Goal: Use online tool/utility: Utilize a website feature to perform a specific function

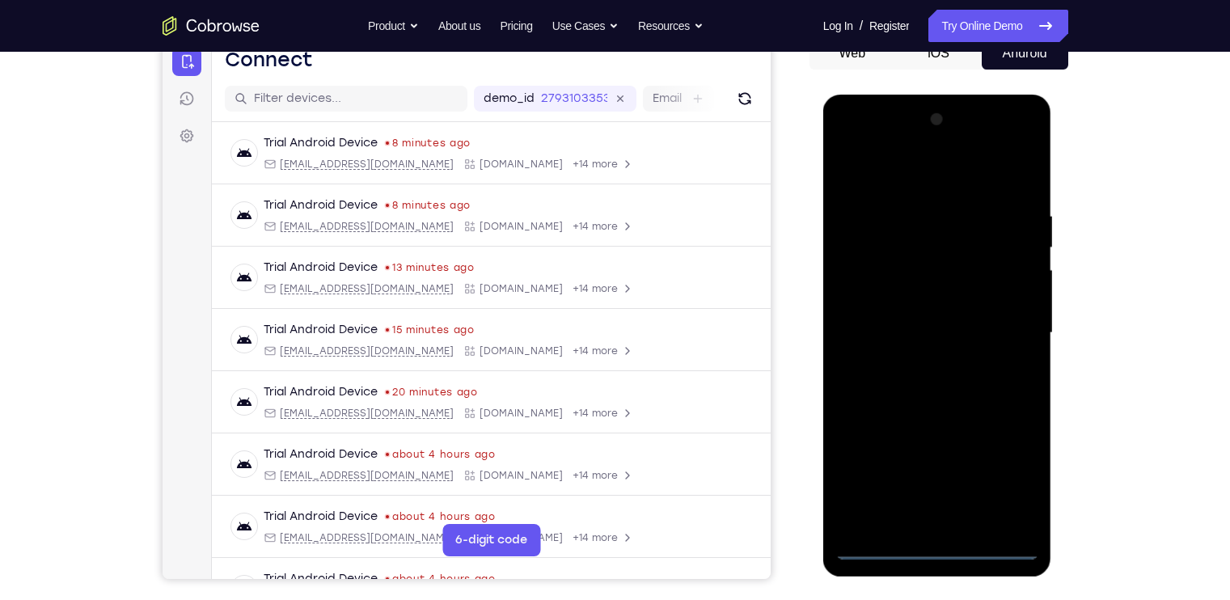
click at [934, 547] on div at bounding box center [937, 333] width 204 height 453
click at [1012, 479] on div at bounding box center [937, 333] width 204 height 453
click at [893, 171] on div at bounding box center [937, 333] width 204 height 453
click at [1008, 334] on div at bounding box center [937, 333] width 204 height 453
click at [923, 360] on div at bounding box center [937, 333] width 204 height 453
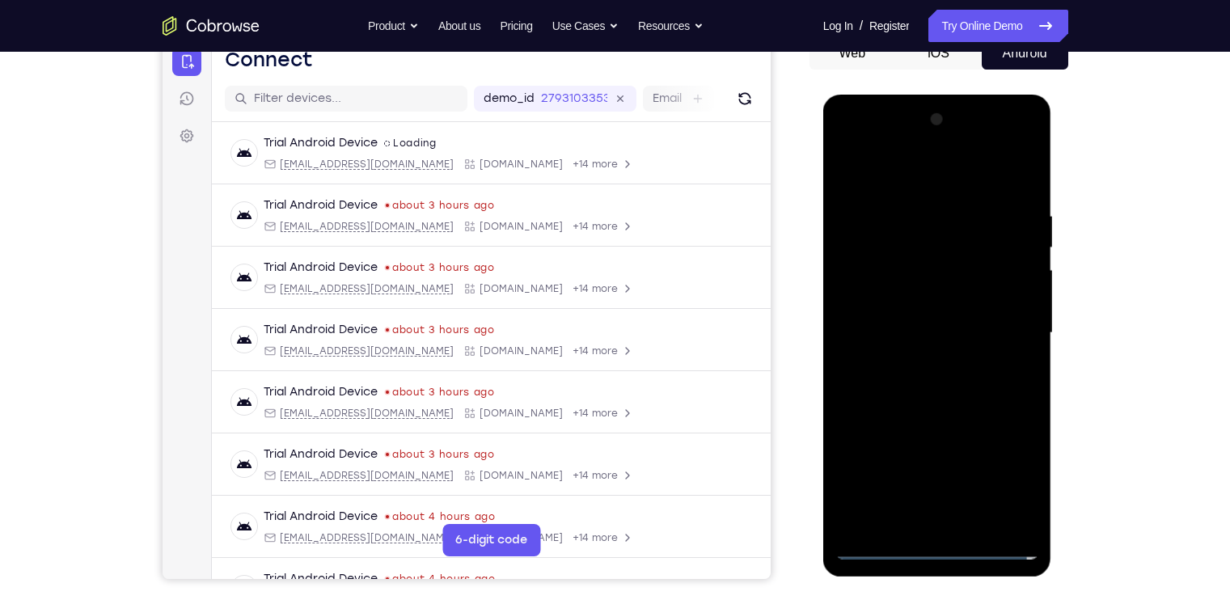
click at [940, 312] on div at bounding box center [937, 333] width 204 height 453
click at [925, 305] on div at bounding box center [937, 333] width 204 height 453
click at [956, 332] on div at bounding box center [937, 333] width 204 height 453
click at [938, 387] on div at bounding box center [937, 333] width 204 height 453
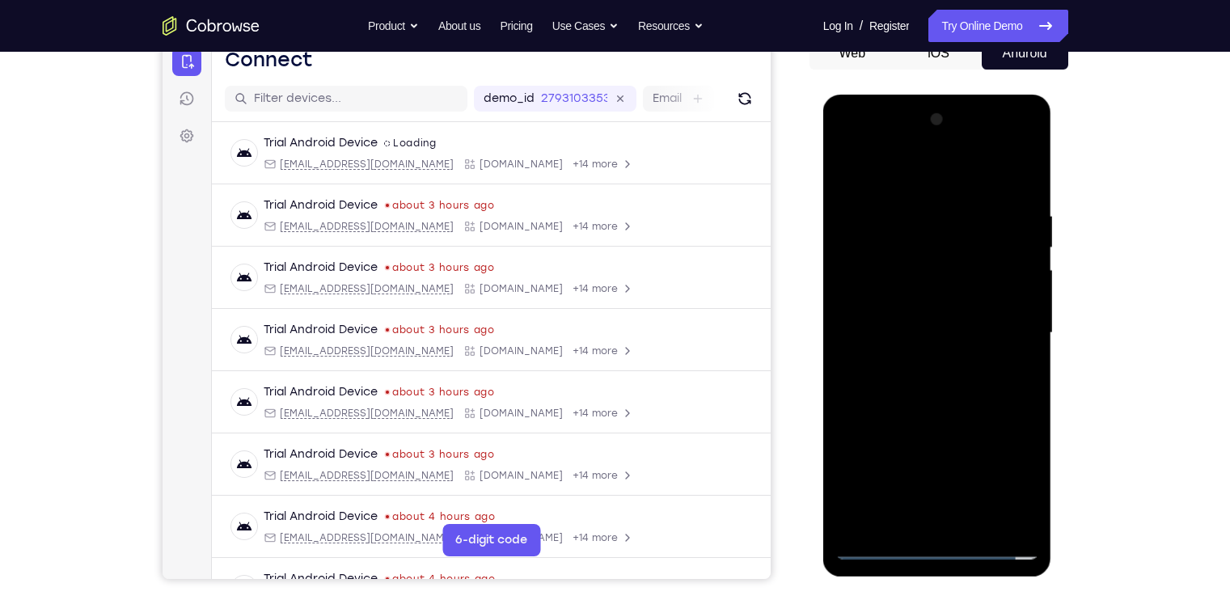
click at [969, 382] on div at bounding box center [937, 333] width 204 height 453
drag, startPoint x: 960, startPoint y: 186, endPoint x: 953, endPoint y: 110, distance: 76.3
click at [953, 110] on div at bounding box center [937, 333] width 204 height 453
click at [987, 277] on div at bounding box center [937, 333] width 204 height 453
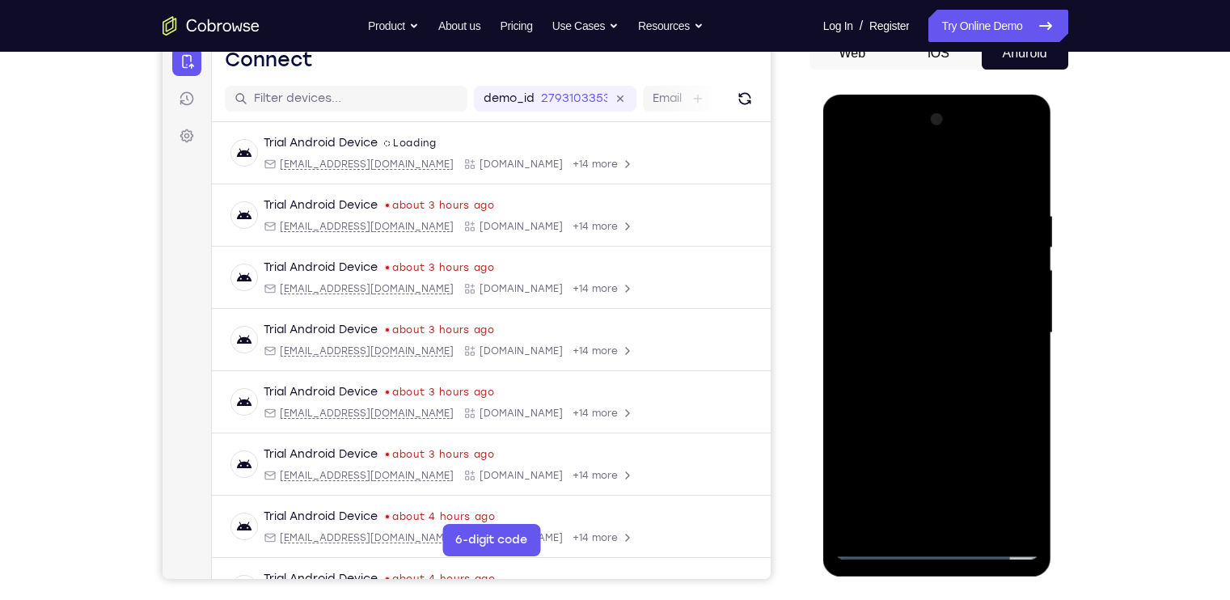
click at [978, 307] on div at bounding box center [937, 333] width 204 height 453
drag, startPoint x: 890, startPoint y: 263, endPoint x: 873, endPoint y: 448, distance: 186.0
click at [873, 448] on div at bounding box center [937, 333] width 204 height 453
click at [877, 238] on div at bounding box center [937, 333] width 204 height 453
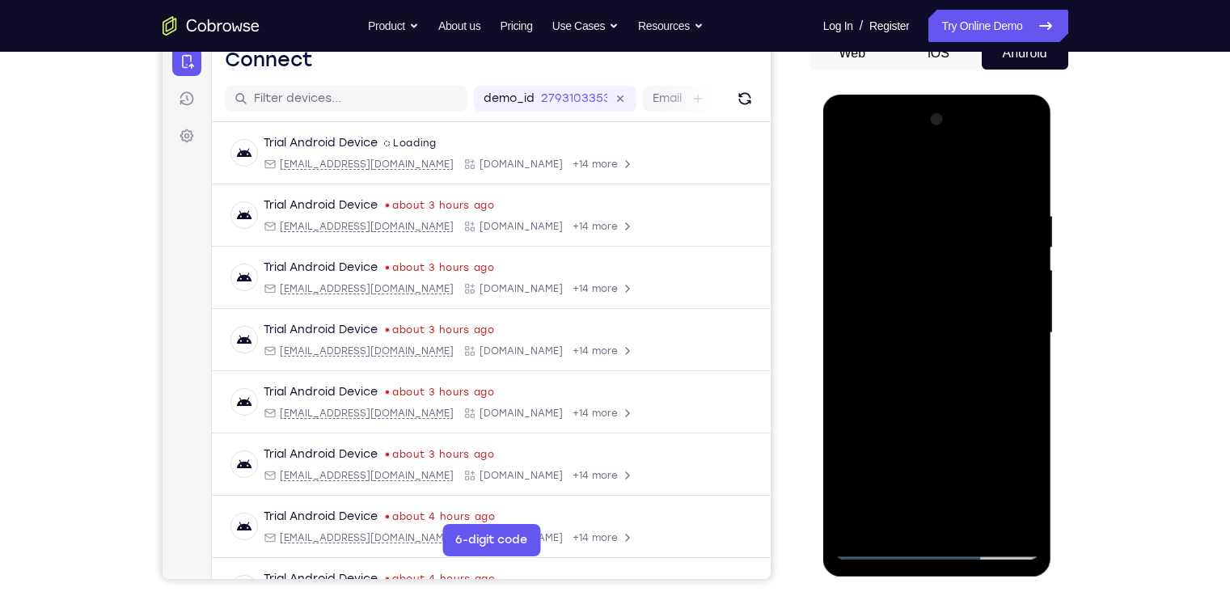
click at [1008, 143] on div at bounding box center [937, 333] width 204 height 453
click at [852, 143] on div at bounding box center [937, 333] width 204 height 453
click at [864, 291] on div at bounding box center [937, 333] width 204 height 453
click at [964, 397] on div at bounding box center [937, 333] width 204 height 453
click at [974, 525] on div at bounding box center [937, 333] width 204 height 453
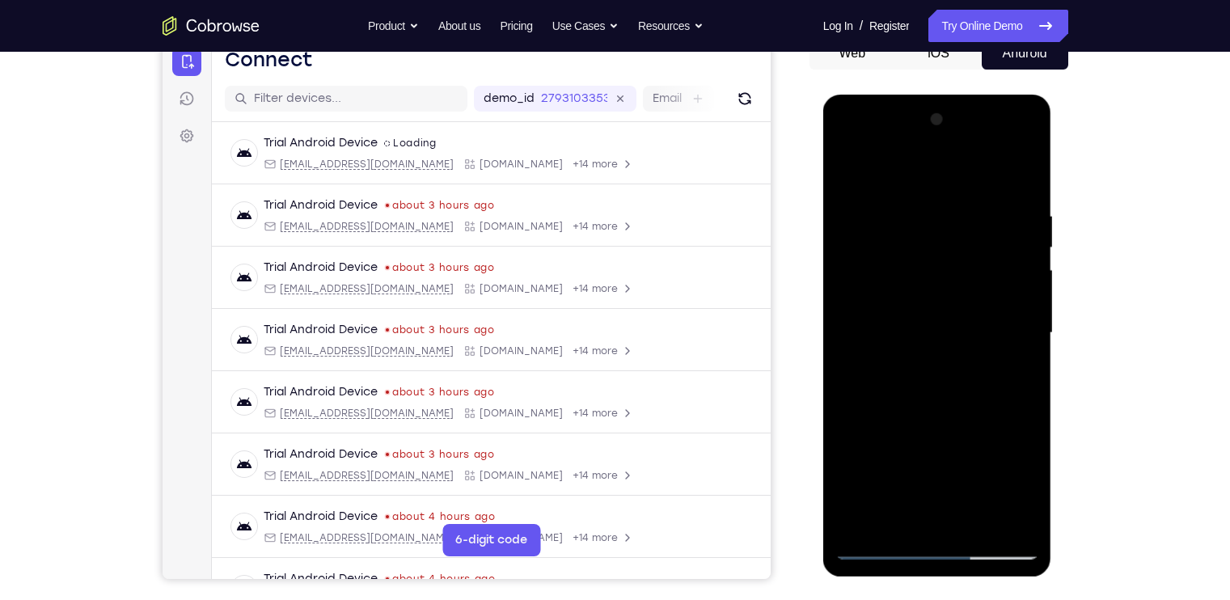
click at [937, 417] on div at bounding box center [937, 333] width 204 height 453
drag, startPoint x: 987, startPoint y: 243, endPoint x: 907, endPoint y: 242, distance: 80.1
click at [907, 242] on div at bounding box center [937, 333] width 204 height 453
drag, startPoint x: 960, startPoint y: 237, endPoint x: 918, endPoint y: 234, distance: 42.2
click at [918, 234] on div at bounding box center [937, 333] width 204 height 453
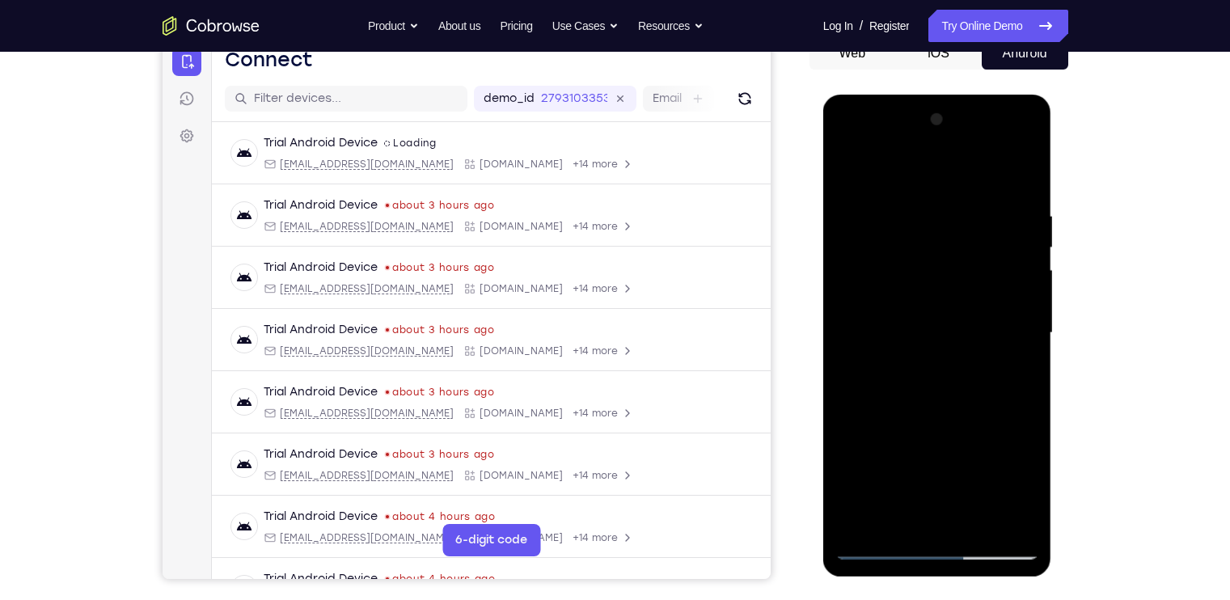
click at [849, 165] on div at bounding box center [937, 333] width 204 height 453
click at [1025, 170] on div at bounding box center [937, 333] width 204 height 453
click at [1008, 518] on div at bounding box center [937, 333] width 204 height 453
click at [984, 521] on div at bounding box center [937, 333] width 204 height 453
click at [875, 552] on div at bounding box center [937, 333] width 204 height 453
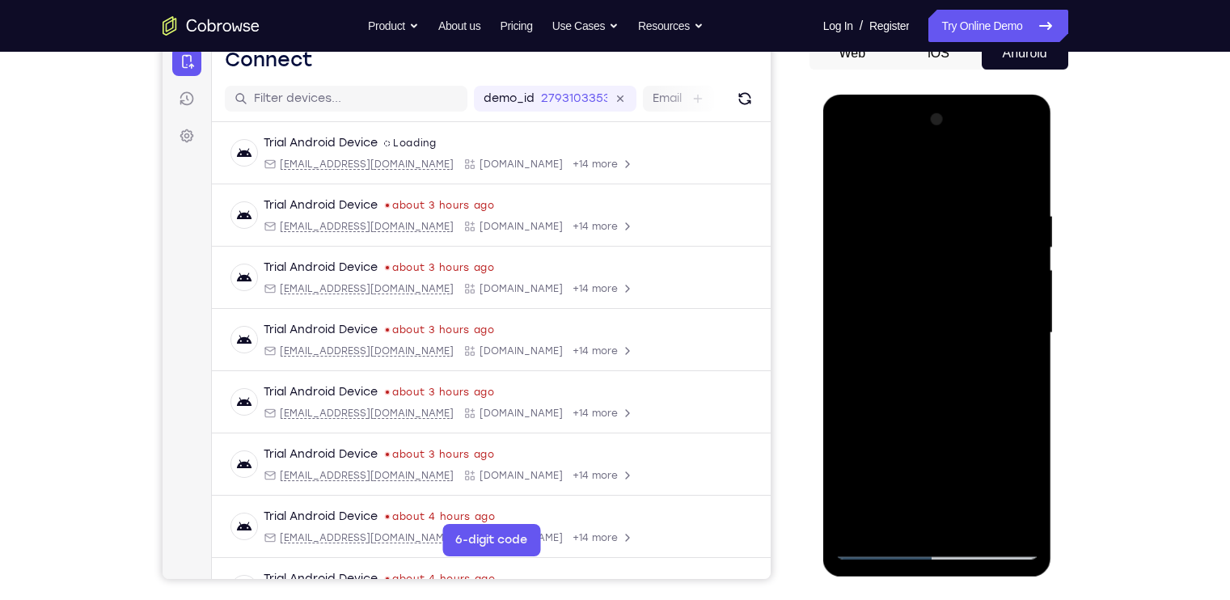
click at [851, 504] on div at bounding box center [937, 333] width 204 height 453
click at [865, 519] on div at bounding box center [937, 333] width 204 height 453
drag, startPoint x: 958, startPoint y: 374, endPoint x: 933, endPoint y: 222, distance: 154.9
click at [933, 222] on div at bounding box center [937, 333] width 204 height 453
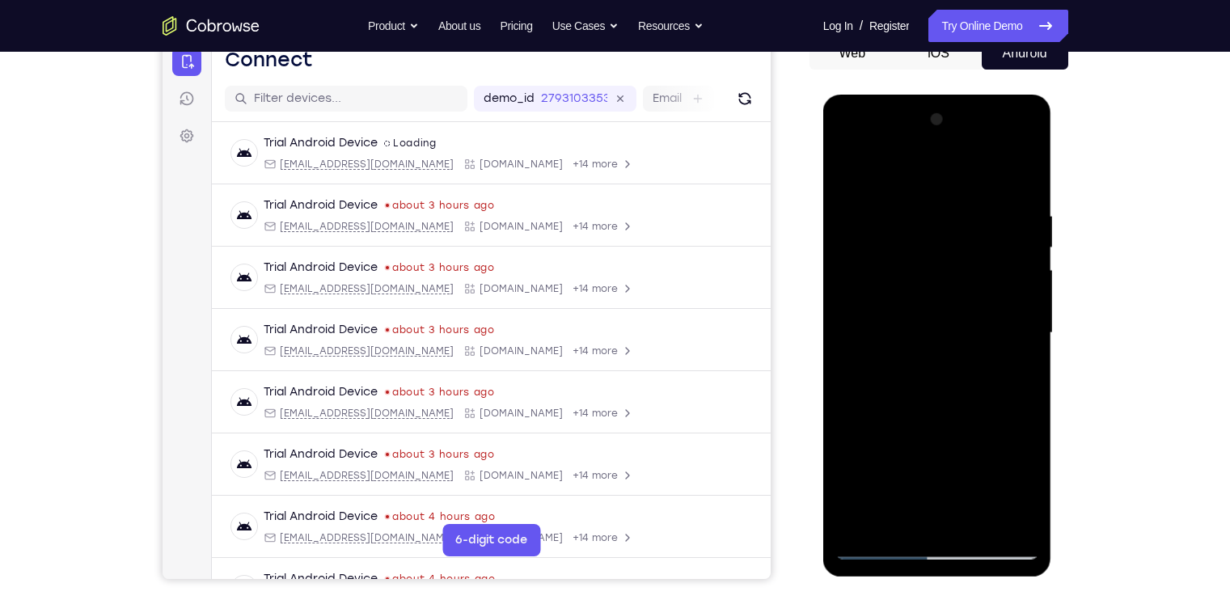
drag, startPoint x: 943, startPoint y: 359, endPoint x: 915, endPoint y: 224, distance: 138.0
click at [915, 224] on div at bounding box center [937, 333] width 204 height 453
drag, startPoint x: 953, startPoint y: 412, endPoint x: 948, endPoint y: 255, distance: 157.8
click at [948, 255] on div at bounding box center [937, 333] width 204 height 453
drag, startPoint x: 959, startPoint y: 408, endPoint x: 932, endPoint y: 264, distance: 145.7
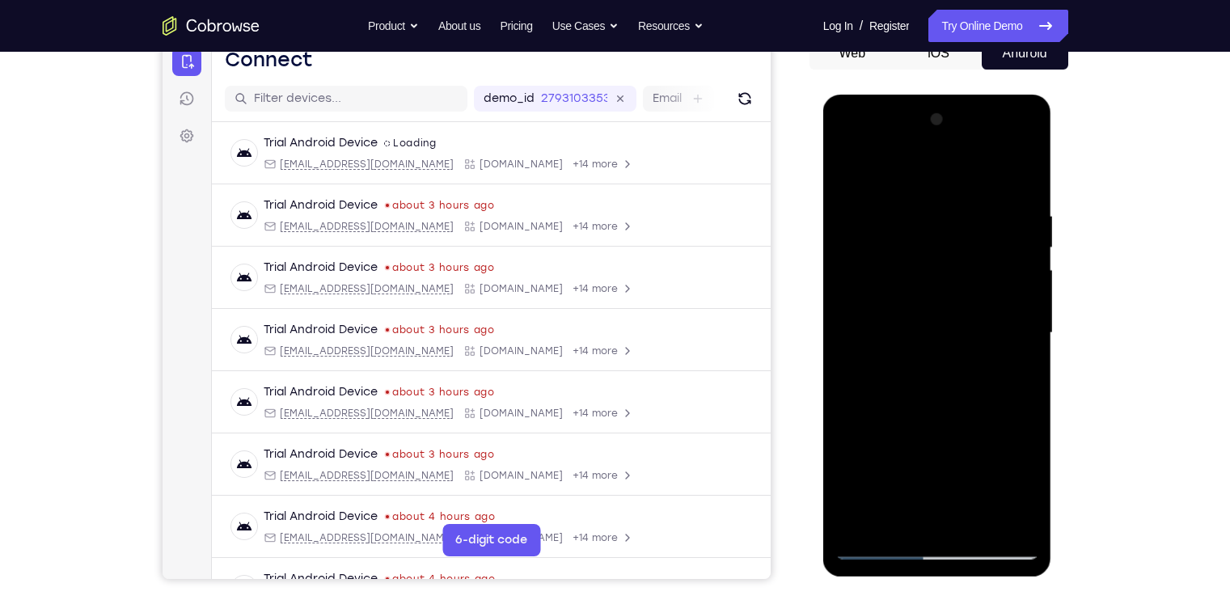
click at [932, 264] on div at bounding box center [937, 333] width 204 height 453
drag, startPoint x: 940, startPoint y: 437, endPoint x: 928, endPoint y: 234, distance: 204.2
click at [928, 234] on div at bounding box center [937, 333] width 204 height 453
drag, startPoint x: 962, startPoint y: 352, endPoint x: 941, endPoint y: 161, distance: 192.0
click at [941, 161] on div at bounding box center [937, 333] width 204 height 453
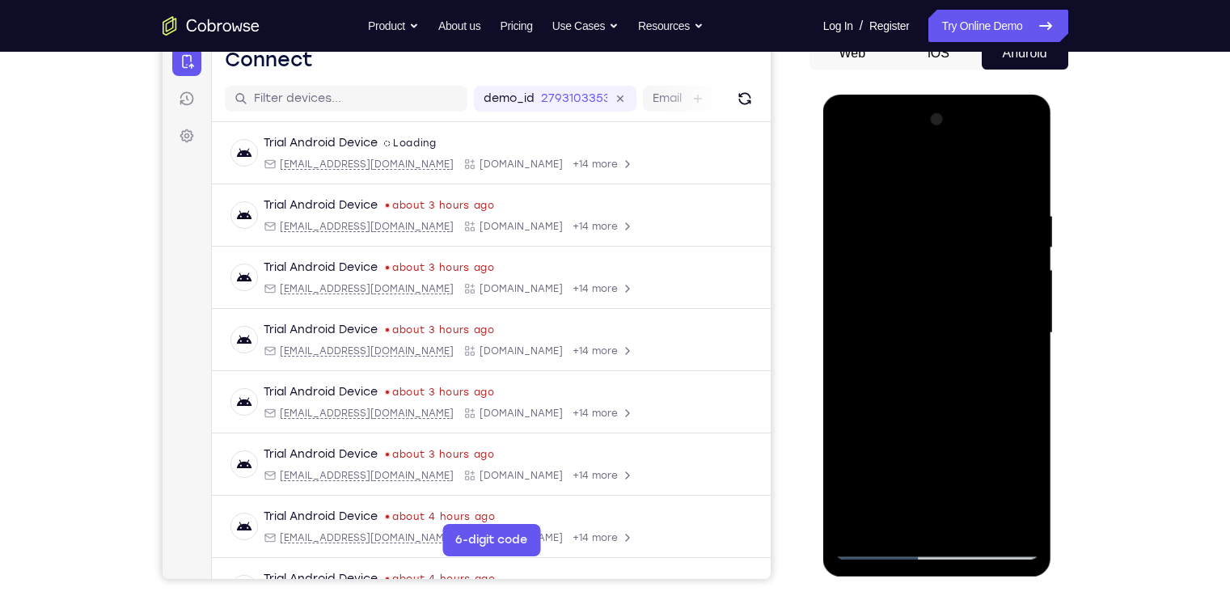
drag, startPoint x: 995, startPoint y: 488, endPoint x: 972, endPoint y: 286, distance: 203.5
click at [972, 286] on div at bounding box center [937, 333] width 204 height 453
drag, startPoint x: 966, startPoint y: 443, endPoint x: 946, endPoint y: 247, distance: 196.7
click at [946, 247] on div at bounding box center [937, 333] width 204 height 453
drag, startPoint x: 942, startPoint y: 440, endPoint x: 882, endPoint y: 223, distance: 224.8
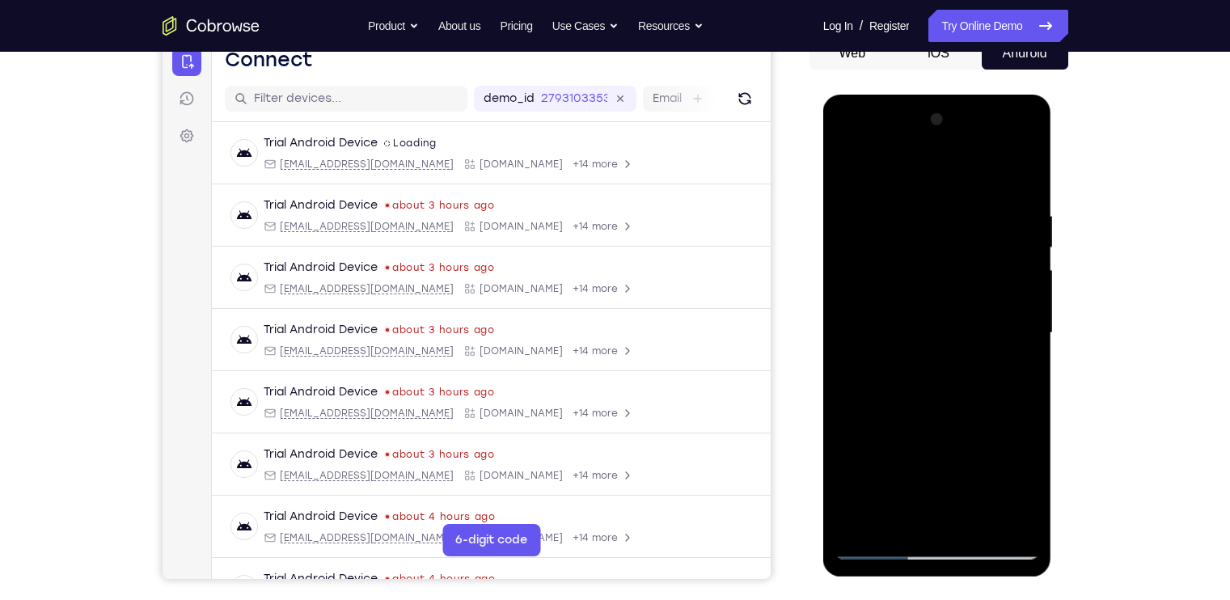
click at [882, 223] on div at bounding box center [937, 333] width 204 height 453
drag, startPoint x: 966, startPoint y: 443, endPoint x: 957, endPoint y: 377, distance: 66.9
click at [957, 377] on div at bounding box center [937, 333] width 204 height 453
drag, startPoint x: 1002, startPoint y: 455, endPoint x: 976, endPoint y: 303, distance: 154.2
click at [976, 303] on div at bounding box center [937, 333] width 204 height 453
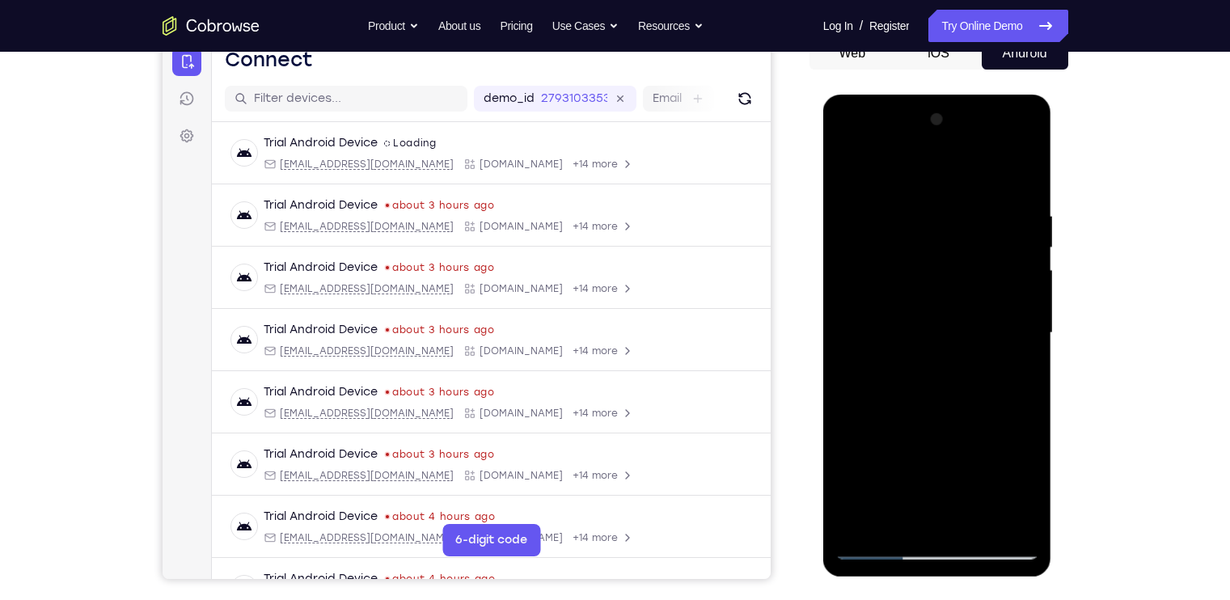
drag, startPoint x: 1000, startPoint y: 437, endPoint x: 968, endPoint y: 266, distance: 174.5
click at [968, 266] on div at bounding box center [937, 333] width 204 height 453
drag, startPoint x: 1001, startPoint y: 402, endPoint x: 966, endPoint y: 171, distance: 234.0
click at [966, 171] on div at bounding box center [937, 333] width 204 height 453
drag, startPoint x: 975, startPoint y: 391, endPoint x: 963, endPoint y: 193, distance: 198.5
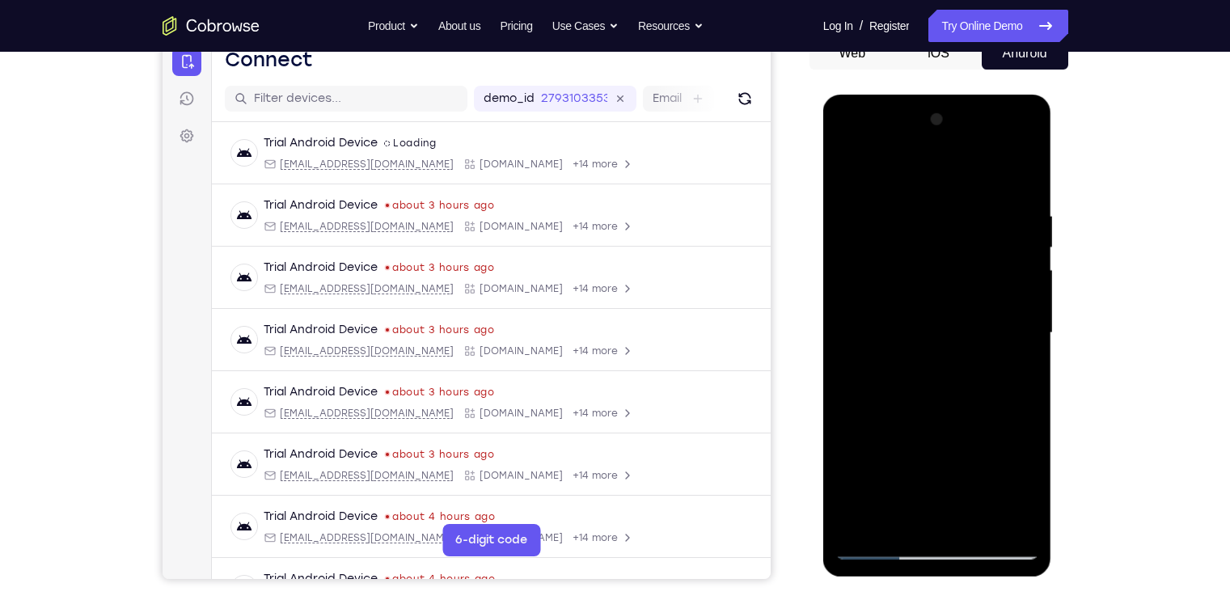
click at [963, 193] on div at bounding box center [937, 333] width 204 height 453
drag, startPoint x: 969, startPoint y: 392, endPoint x: 918, endPoint y: 197, distance: 202.2
click at [918, 197] on div at bounding box center [937, 333] width 204 height 453
drag, startPoint x: 949, startPoint y: 331, endPoint x: 944, endPoint y: 176, distance: 154.6
click at [944, 176] on div at bounding box center [937, 333] width 204 height 453
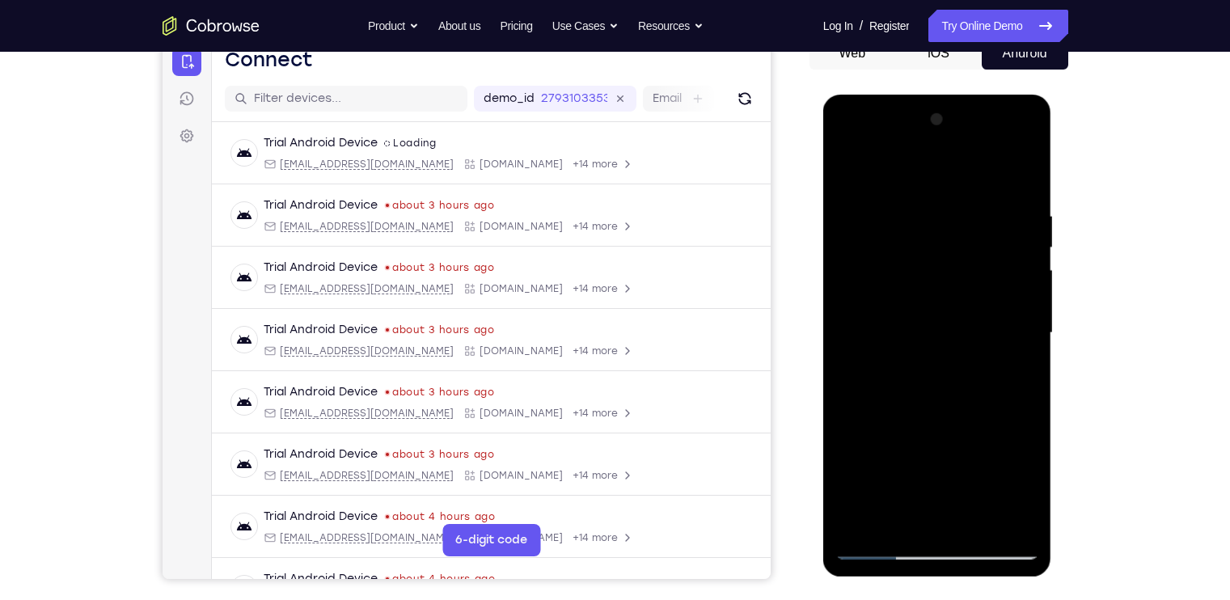
drag, startPoint x: 1005, startPoint y: 395, endPoint x: 995, endPoint y: 192, distance: 203.2
click at [995, 192] on div at bounding box center [937, 333] width 204 height 453
drag, startPoint x: 959, startPoint y: 457, endPoint x: 939, endPoint y: 239, distance: 219.3
click at [939, 239] on div at bounding box center [937, 333] width 204 height 453
drag, startPoint x: 915, startPoint y: 299, endPoint x: 903, endPoint y: 201, distance: 98.5
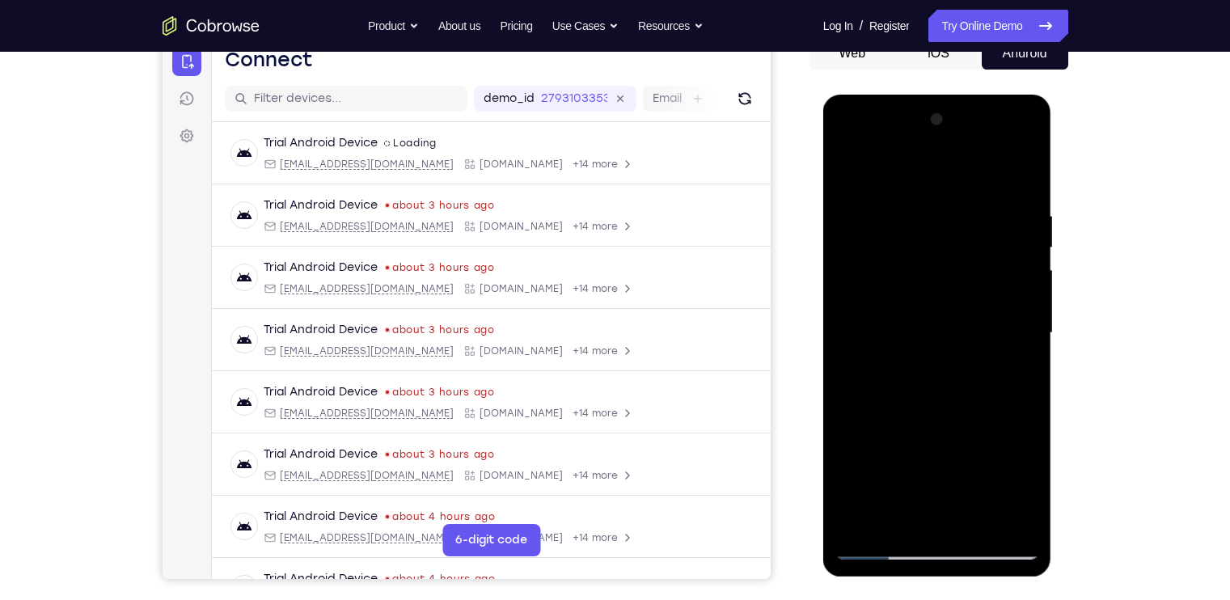
click at [903, 201] on div at bounding box center [937, 333] width 204 height 453
drag, startPoint x: 926, startPoint y: 330, endPoint x: 924, endPoint y: 192, distance: 138.3
click at [924, 192] on div at bounding box center [937, 333] width 204 height 453
drag, startPoint x: 948, startPoint y: 419, endPoint x: 935, endPoint y: 235, distance: 184.0
click at [935, 235] on div at bounding box center [937, 333] width 204 height 453
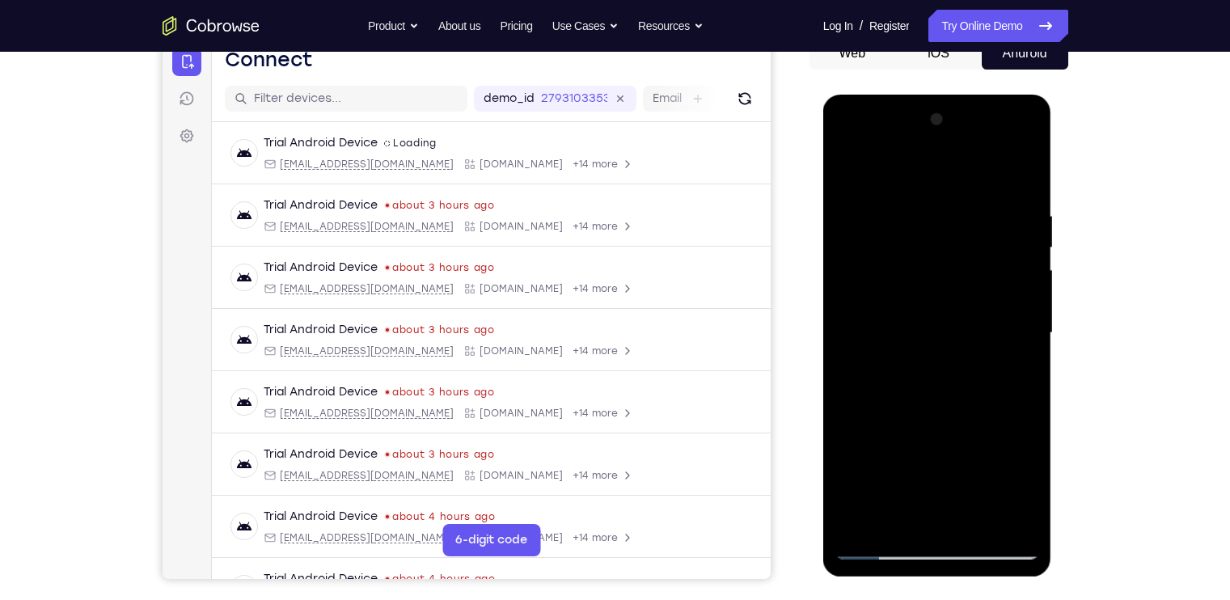
drag, startPoint x: 997, startPoint y: 396, endPoint x: 953, endPoint y: 154, distance: 245.7
click at [953, 154] on div at bounding box center [937, 333] width 204 height 453
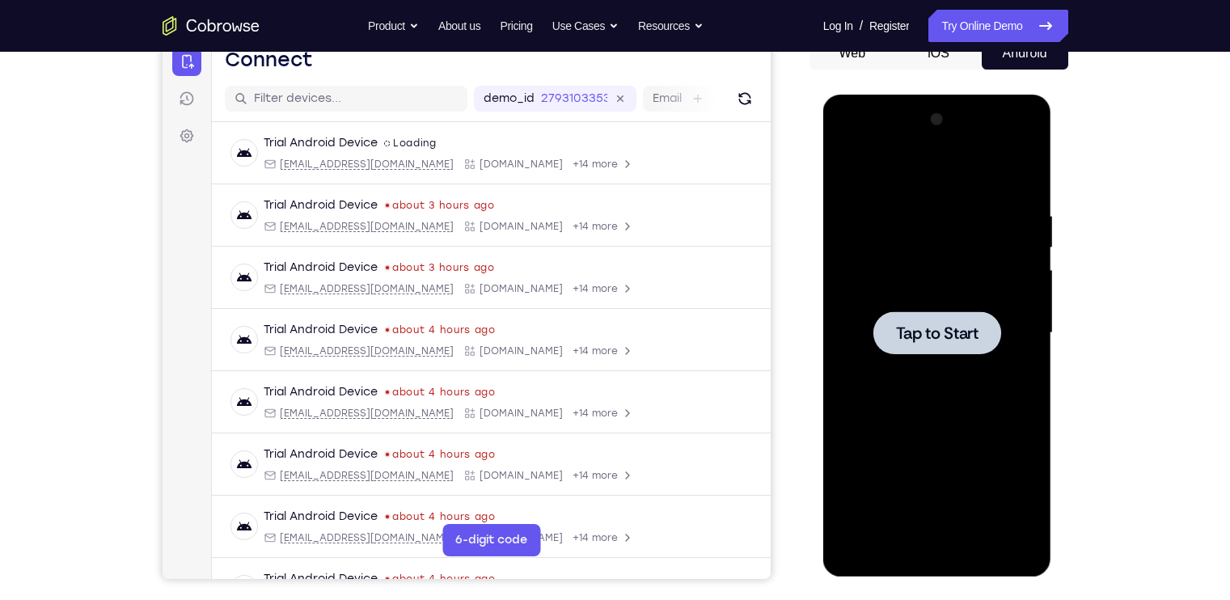
scroll to position [0, 0]
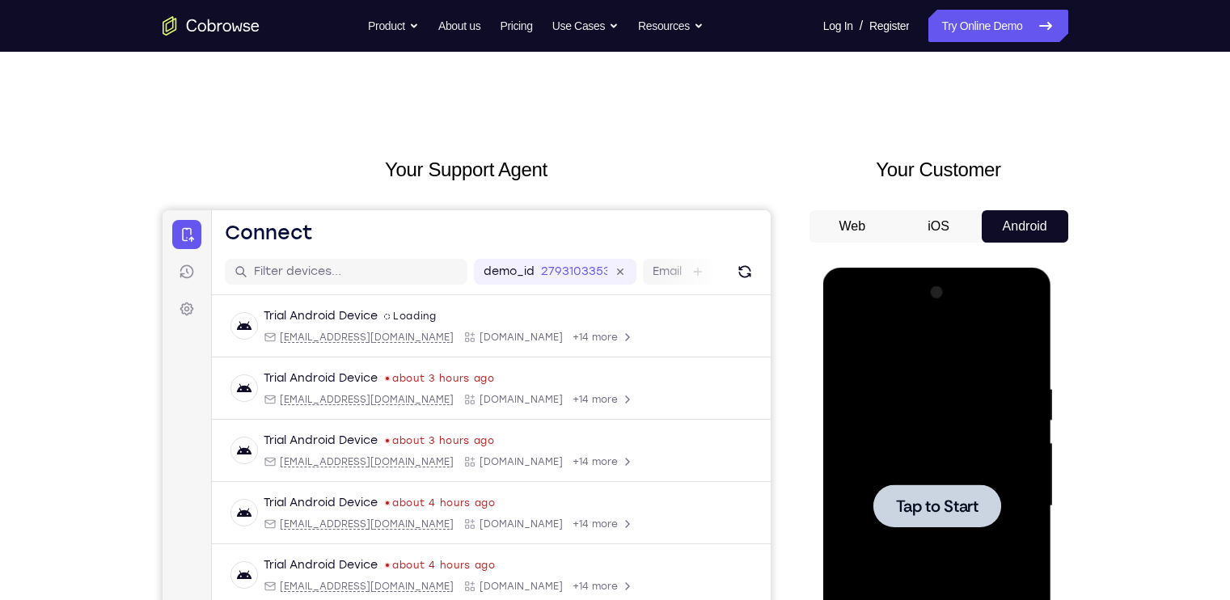
click at [944, 401] on div at bounding box center [937, 506] width 204 height 453
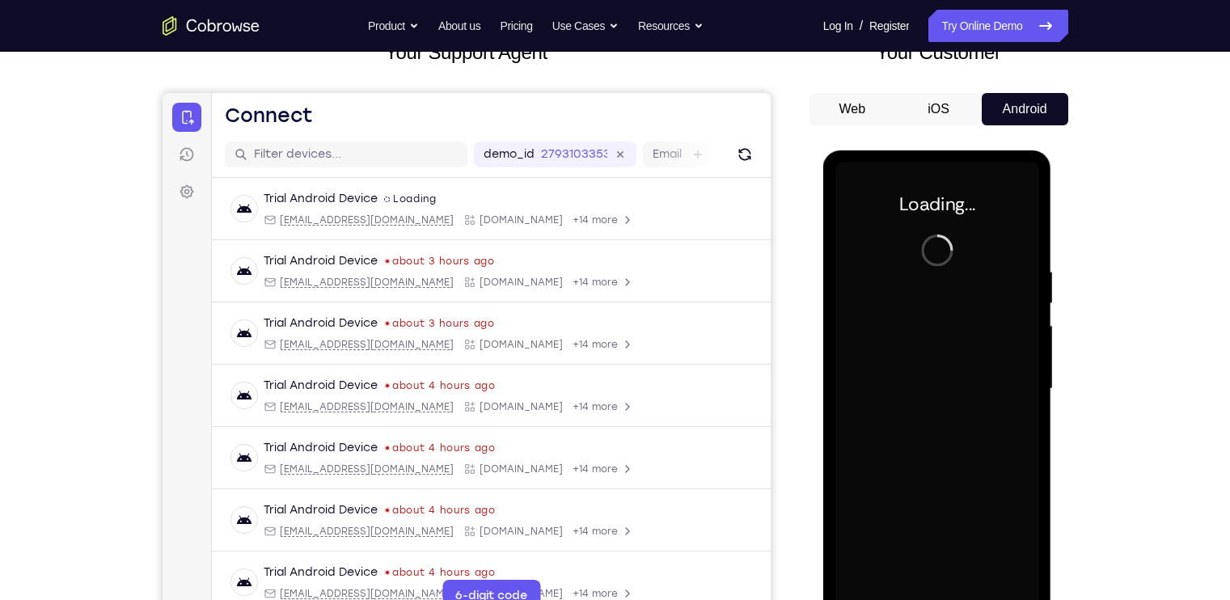
scroll to position [190, 0]
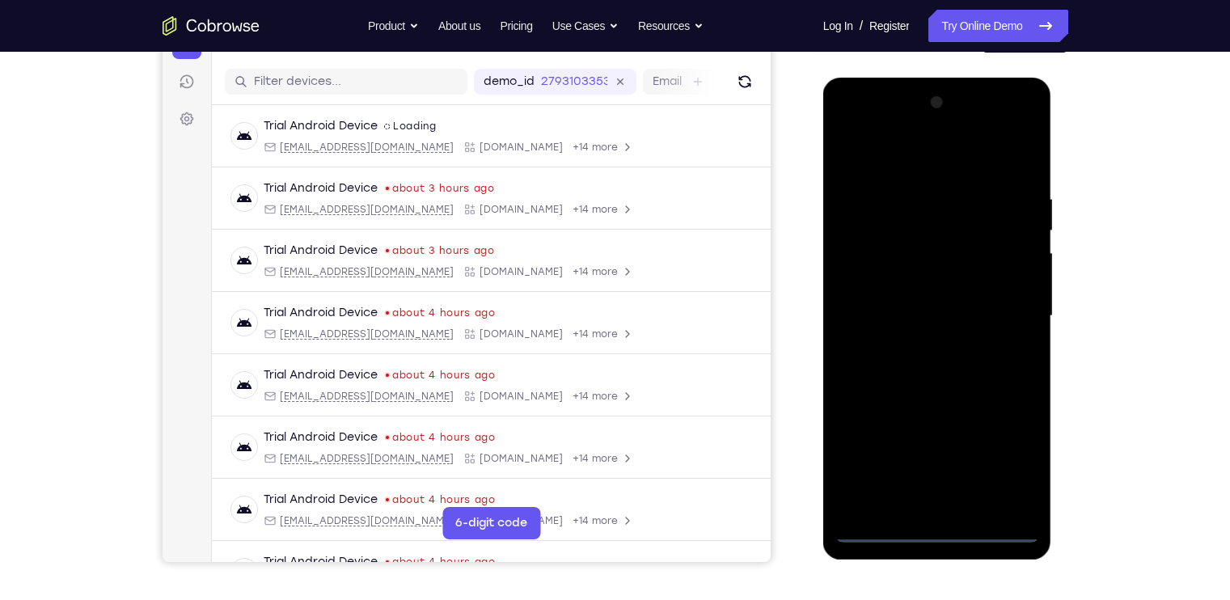
click at [932, 529] on div at bounding box center [937, 316] width 204 height 453
click at [1016, 454] on div at bounding box center [937, 316] width 204 height 453
click at [899, 151] on div at bounding box center [937, 316] width 204 height 453
click at [1001, 307] on div at bounding box center [937, 316] width 204 height 453
click at [916, 344] on div at bounding box center [937, 316] width 204 height 453
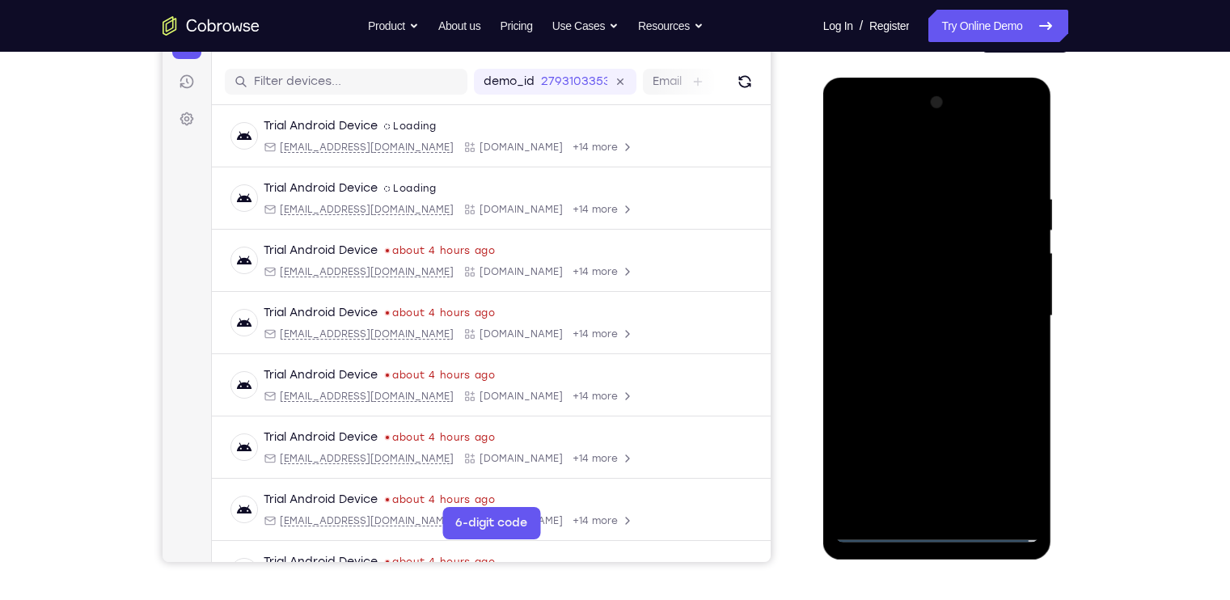
click at [919, 306] on div at bounding box center [937, 316] width 204 height 453
click at [911, 278] on div at bounding box center [937, 316] width 204 height 453
click at [915, 310] on div at bounding box center [937, 316] width 204 height 453
click at [948, 369] on div at bounding box center [937, 316] width 204 height 453
click at [938, 373] on div at bounding box center [937, 316] width 204 height 453
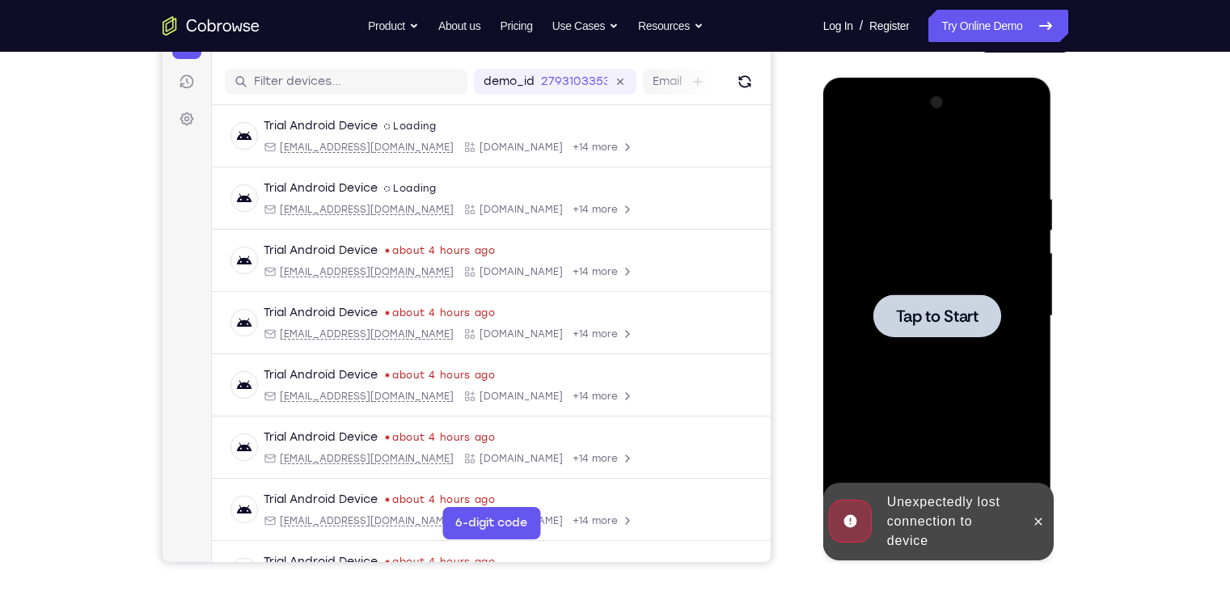
click at [944, 318] on span "Tap to Start" at bounding box center [937, 316] width 82 height 16
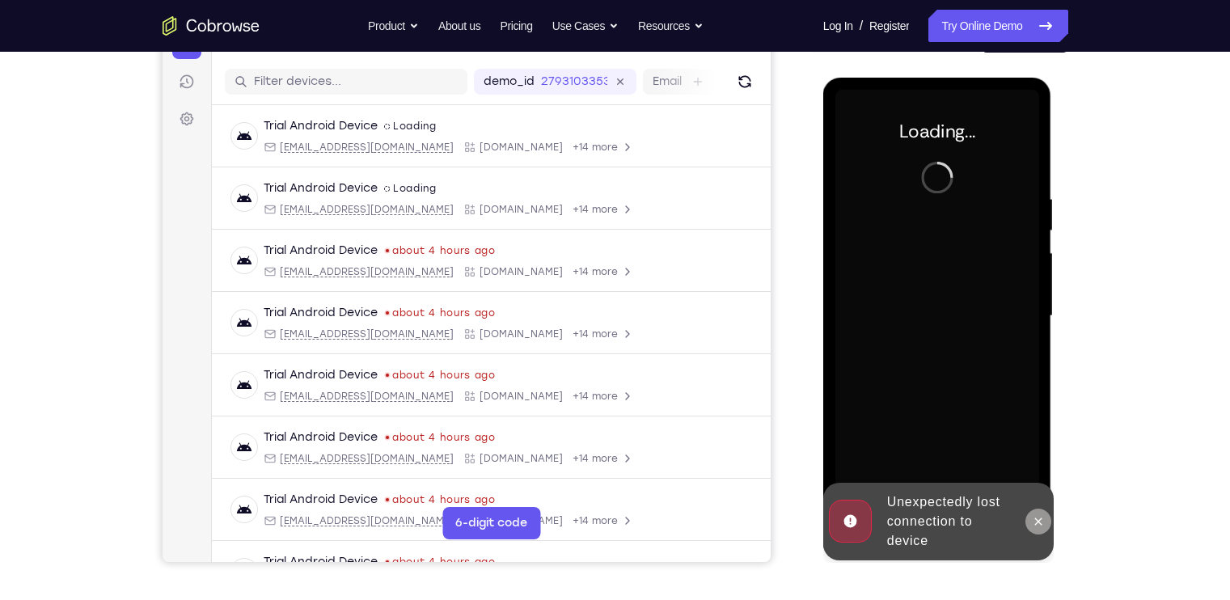
click at [1040, 518] on icon at bounding box center [1038, 521] width 13 height 13
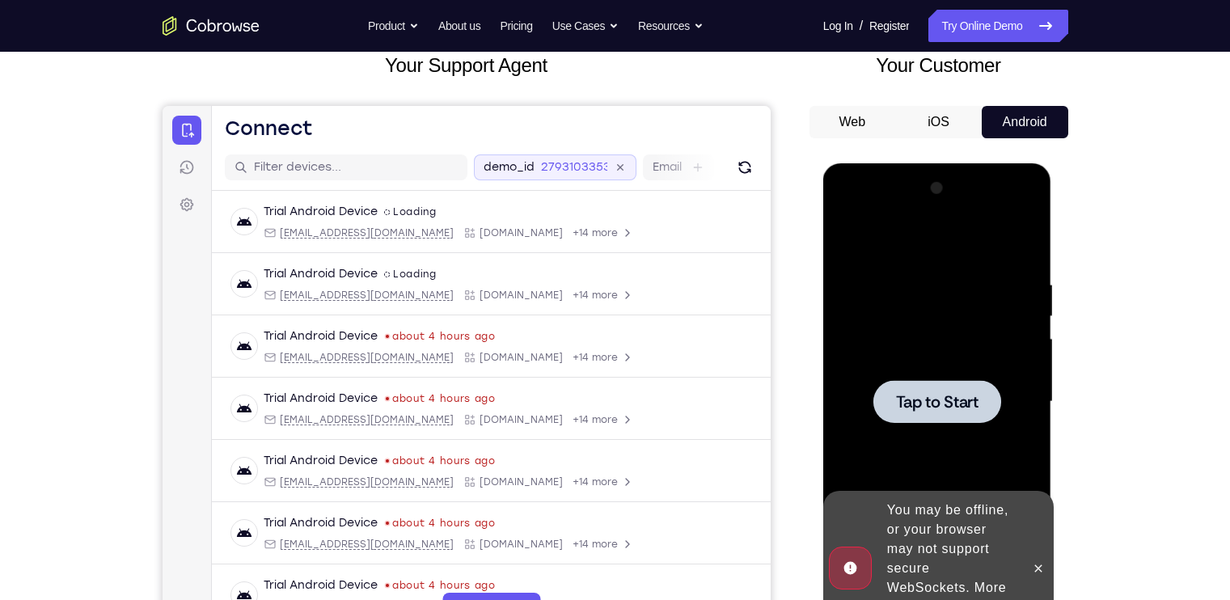
scroll to position [103, 0]
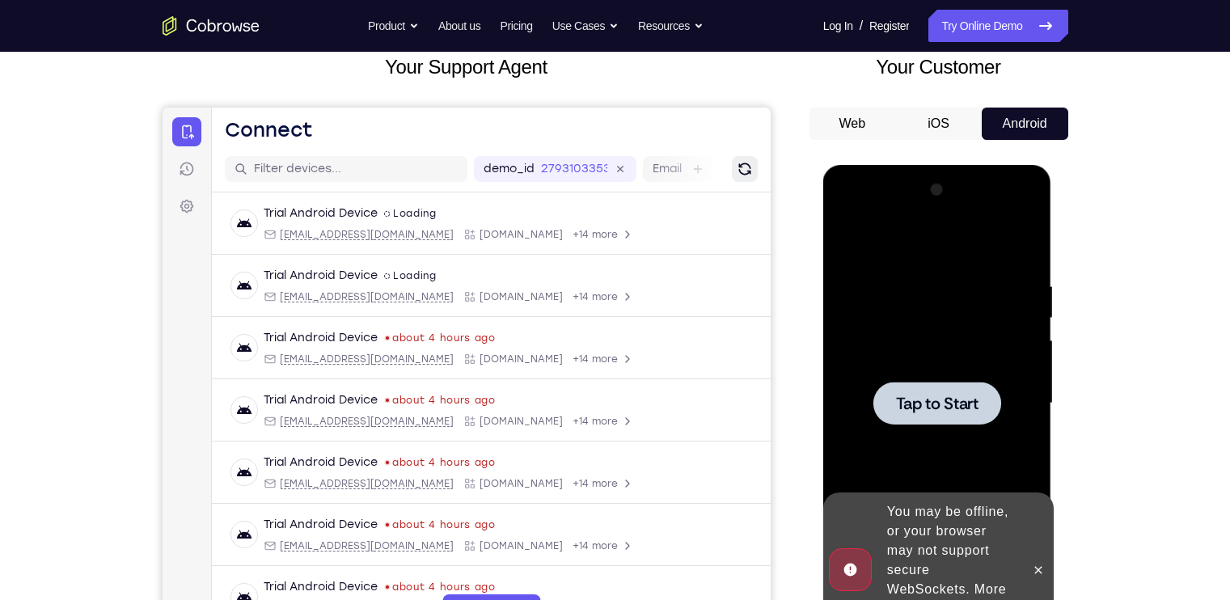
click at [734, 161] on icon "Refresh" at bounding box center [743, 168] width 19 height 19
click at [951, 370] on div at bounding box center [937, 403] width 204 height 453
drag, startPoint x: 120, startPoint y: 235, endPoint x: 1206, endPoint y: 302, distance: 1088.1
click at [1206, 302] on div "Your Support Agent Your Customer Web iOS Android Next Steps We’d be happy to gi…" at bounding box center [615, 482] width 1230 height 1067
click at [912, 401] on span "Tap to Start" at bounding box center [937, 403] width 82 height 16
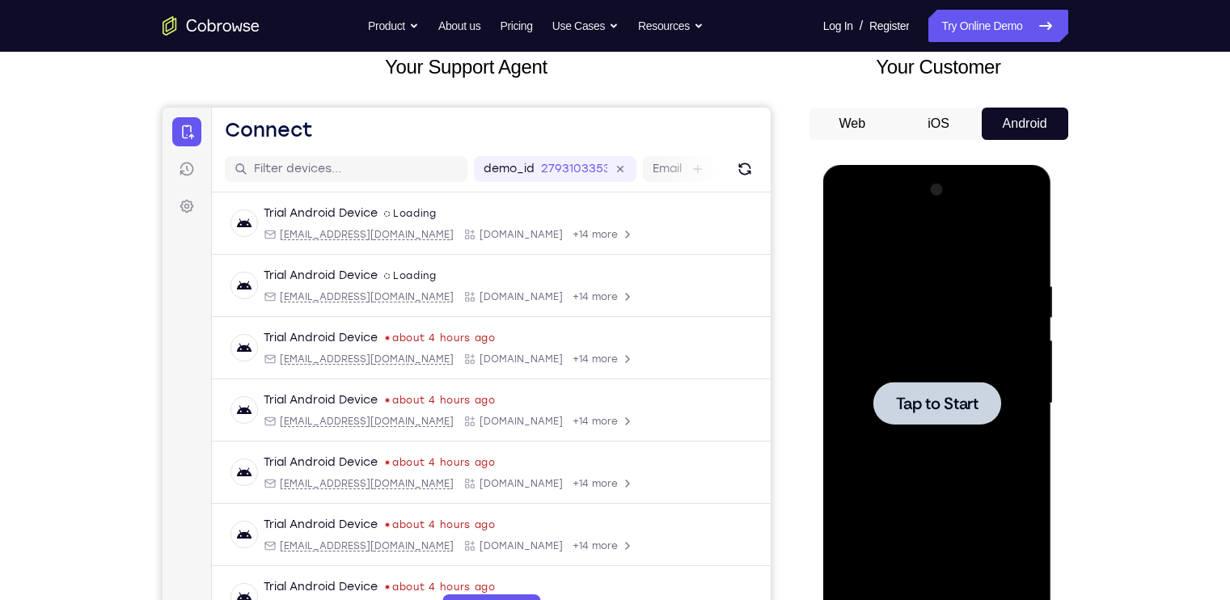
click at [1000, 395] on div at bounding box center [937, 403] width 128 height 43
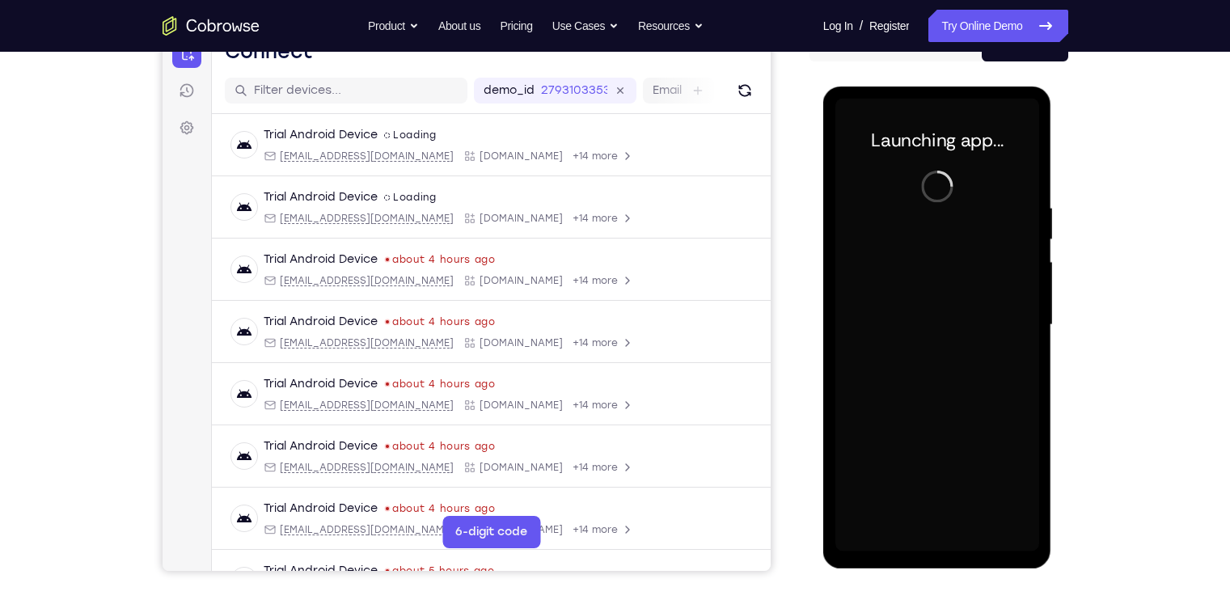
scroll to position [183, 0]
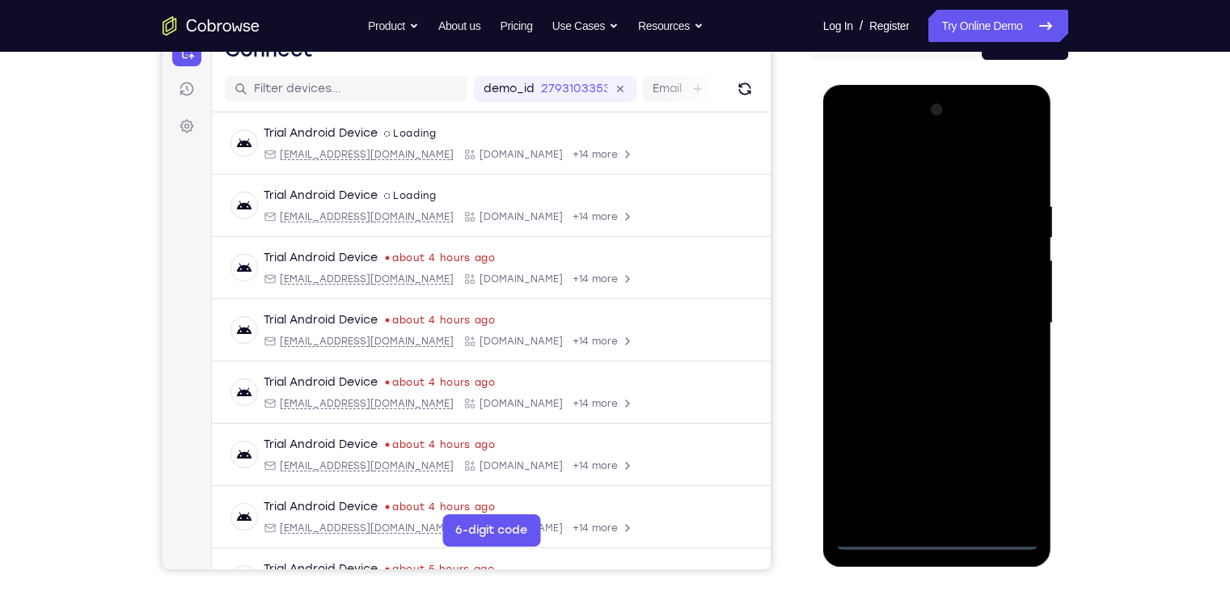
click at [933, 533] on div at bounding box center [937, 323] width 204 height 453
click at [1018, 471] on div at bounding box center [937, 323] width 204 height 453
click at [917, 171] on div at bounding box center [937, 323] width 204 height 453
click at [1008, 318] on div at bounding box center [937, 323] width 204 height 453
click at [922, 353] on div at bounding box center [937, 323] width 204 height 453
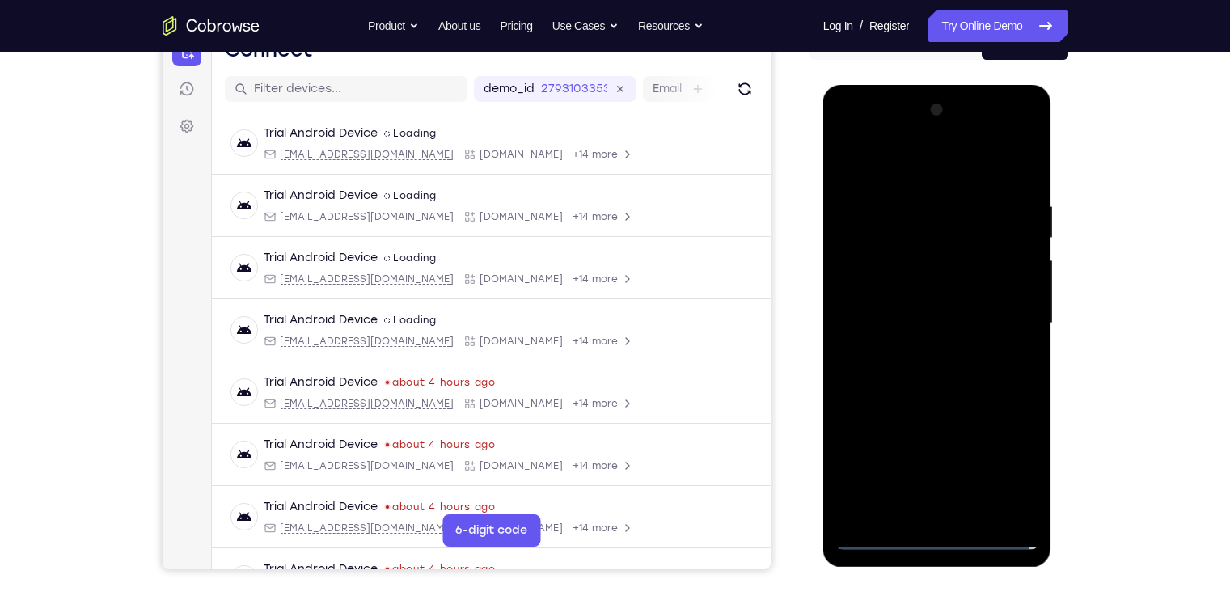
click at [926, 314] on div at bounding box center [937, 323] width 204 height 453
click at [923, 291] on div at bounding box center [937, 323] width 204 height 453
click at [948, 322] on div at bounding box center [937, 323] width 204 height 453
